Goal: Task Accomplishment & Management: Manage account settings

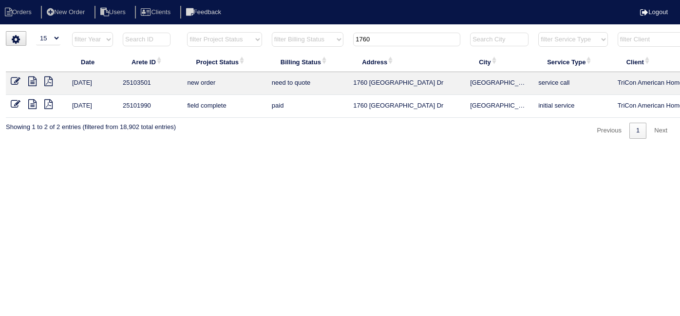
select select "15"
drag, startPoint x: 394, startPoint y: 35, endPoint x: 131, endPoint y: -21, distance: 268.9
click at [131, 0] on html "Orders New Order Users Clients Feedback Logout Orders New Order Users Clients M…" at bounding box center [340, 74] width 680 height 149
type input "500 l"
click at [14, 78] on icon at bounding box center [16, 81] width 10 height 10
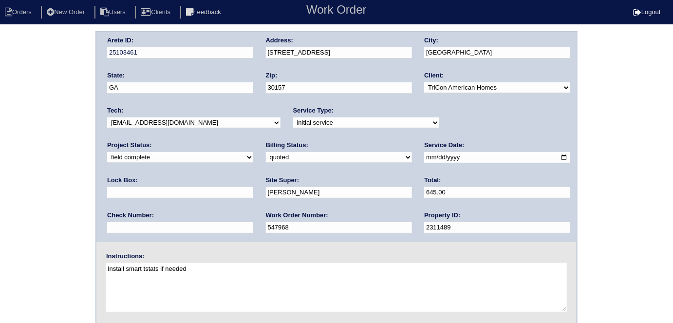
click at [266, 162] on select "need to quote quoted need to invoice invoiced paid warranty purchase order need…" at bounding box center [339, 157] width 146 height 11
select select "need to invoice"
click at [266, 152] on select "need to quote quoted need to invoice invoiced paid warranty purchase order need…" at bounding box center [339, 157] width 146 height 11
click at [44, 173] on div "Arete ID: 25103461 Address: 500 Lafayette St City: Dallas State: GA Zip: 30157 …" at bounding box center [336, 228] width 673 height 394
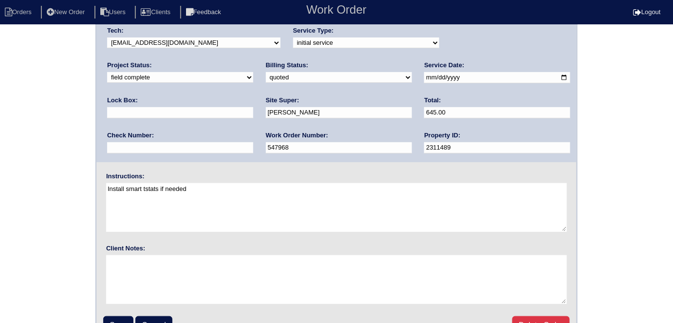
scroll to position [100, 0]
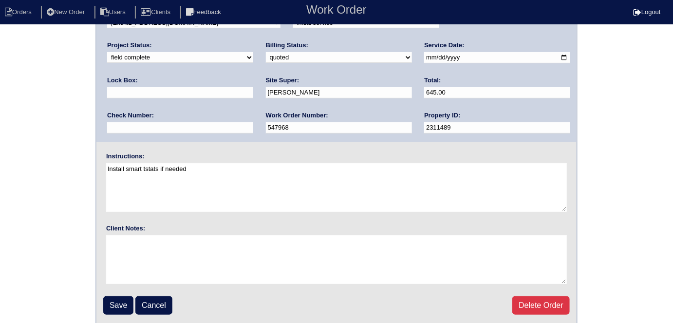
click at [17, 52] on div "Arete ID: 25103461 Address: 500 Lafayette St City: Dallas State: GA Zip: 30157 …" at bounding box center [336, 128] width 673 height 394
click at [114, 303] on input "Save" at bounding box center [118, 305] width 30 height 19
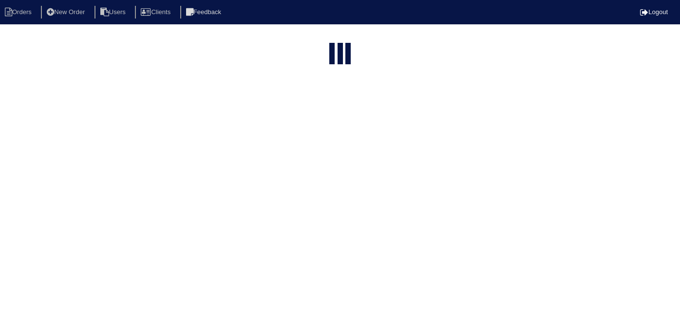
select select "15"
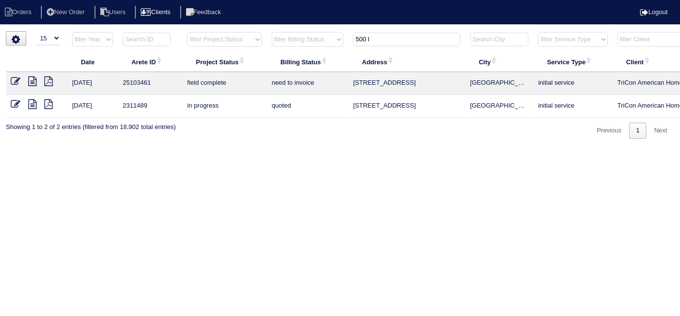
drag, startPoint x: 375, startPoint y: 44, endPoint x: 156, endPoint y: 12, distance: 221.5
click at [156, 31] on body "Orders New Order Users Clients Feedback Logout Orders New Order Users Clients M…" at bounding box center [340, 85] width 680 height 108
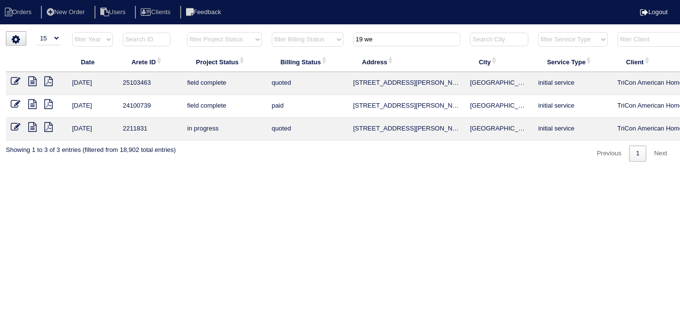
type input "19 we"
click at [15, 81] on icon at bounding box center [16, 81] width 10 height 10
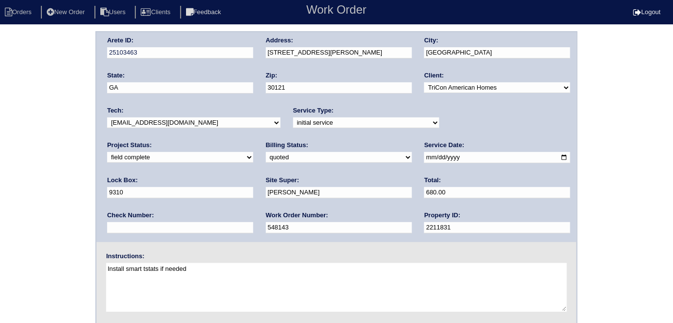
click at [266, 158] on select "need to quote quoted need to invoice invoiced paid warranty purchase order need…" at bounding box center [339, 157] width 146 height 11
select select "need to invoice"
click at [266, 152] on select "need to quote quoted need to invoice invoiced paid warranty purchase order need…" at bounding box center [339, 157] width 146 height 11
drag, startPoint x: 73, startPoint y: 159, endPoint x: 65, endPoint y: 160, distance: 7.9
click at [66, 160] on div "Arete ID: 25103463 Address: [STREET_ADDRESS][PERSON_NAME] City: [GEOGRAPHIC_DAT…" at bounding box center [336, 228] width 673 height 394
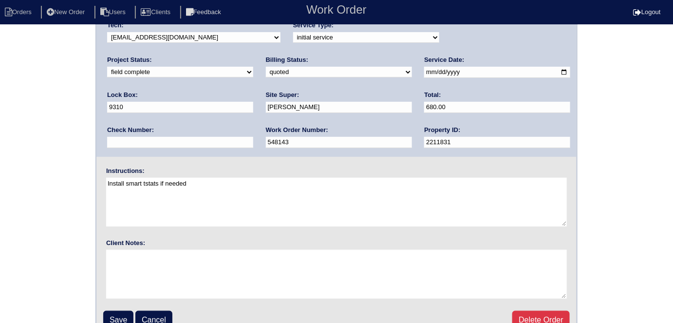
scroll to position [100, 0]
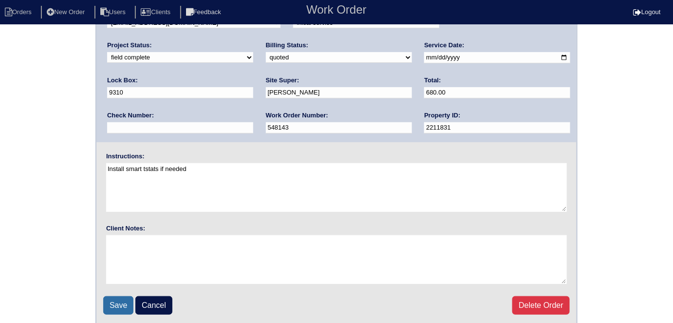
click at [123, 306] on input "Save" at bounding box center [118, 305] width 30 height 19
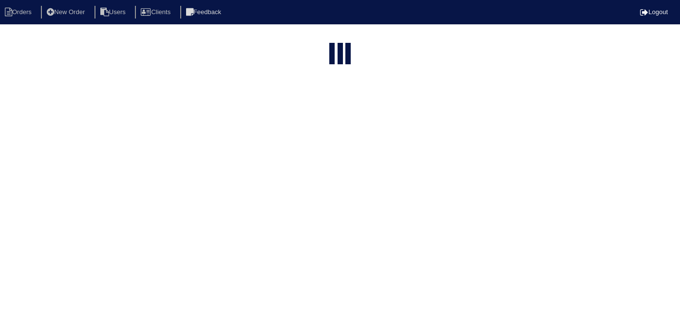
select select "15"
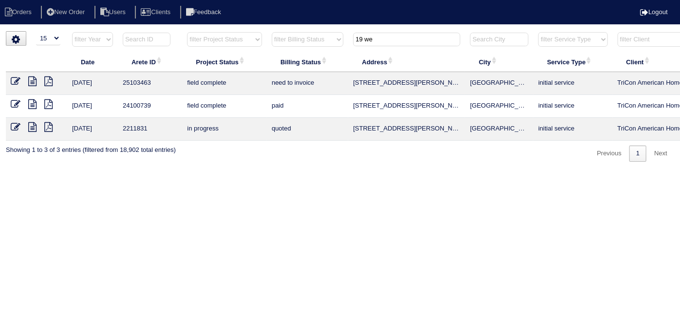
drag, startPoint x: 401, startPoint y: 42, endPoint x: 136, endPoint y: -8, distance: 269.7
click at [136, 0] on html "Orders New Order Users Clients Feedback Logout Orders New Order Users Clients M…" at bounding box center [340, 85] width 680 height 171
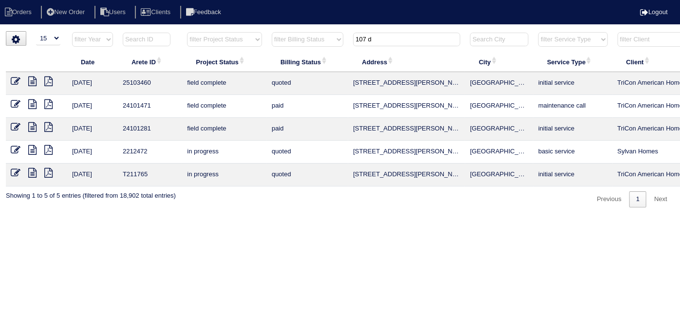
type input "107 d"
click at [18, 82] on icon at bounding box center [16, 81] width 10 height 10
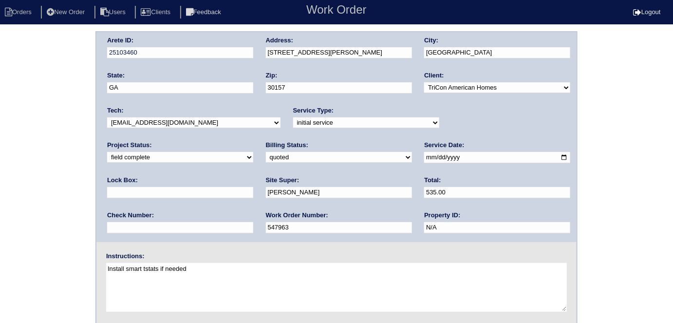
click at [266, 165] on div "Billing Status: need to quote quoted need to invoice invoiced paid warranty pur…" at bounding box center [339, 154] width 146 height 27
click at [266, 159] on select "need to quote quoted need to invoice invoiced paid warranty purchase order need…" at bounding box center [339, 157] width 146 height 11
select select "need to invoice"
click at [266, 152] on select "need to quote quoted need to invoice invoiced paid warranty purchase order need…" at bounding box center [339, 157] width 146 height 11
click at [39, 188] on div "Arete ID: 25103460 Address: 107 Dumaine St City: Dallas State: GA Zip: 30157 Cl…" at bounding box center [336, 228] width 673 height 394
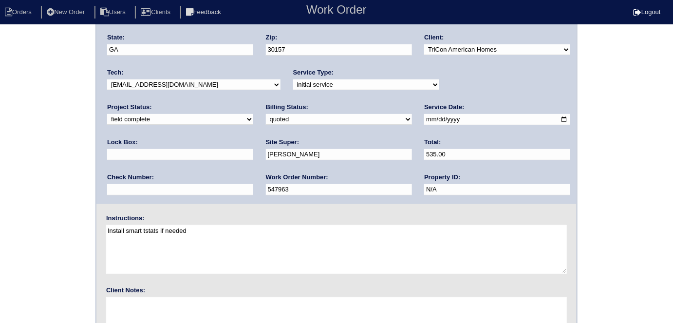
scroll to position [100, 0]
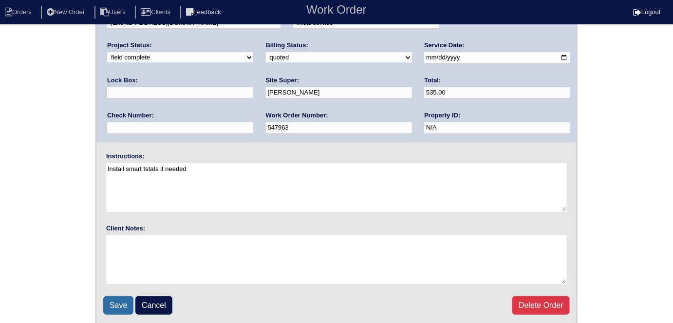
click at [112, 302] on input "Save" at bounding box center [118, 305] width 30 height 19
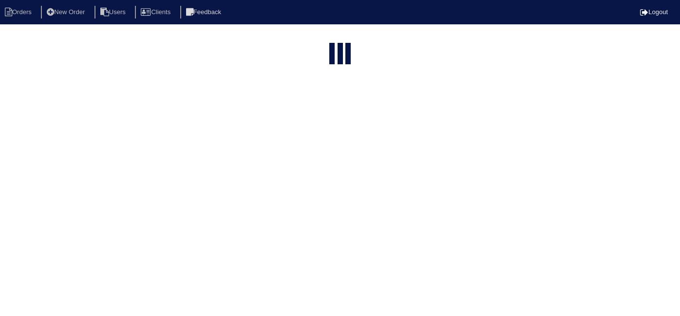
select select "15"
type input "107 d"
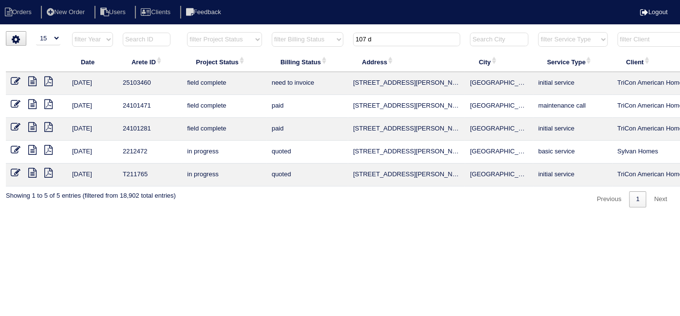
click at [536, 217] on html "Orders New Order Users Clients Feedback Logout Orders New Order Users Clients M…" at bounding box center [340, 108] width 680 height 217
drag, startPoint x: 397, startPoint y: 37, endPoint x: 267, endPoint y: 22, distance: 130.8
click at [273, 28] on html "Orders New Order Users Clients Feedback Logout Orders New Order Users Clients M…" at bounding box center [340, 108] width 680 height 217
